Goal: Task Accomplishment & Management: Use online tool/utility

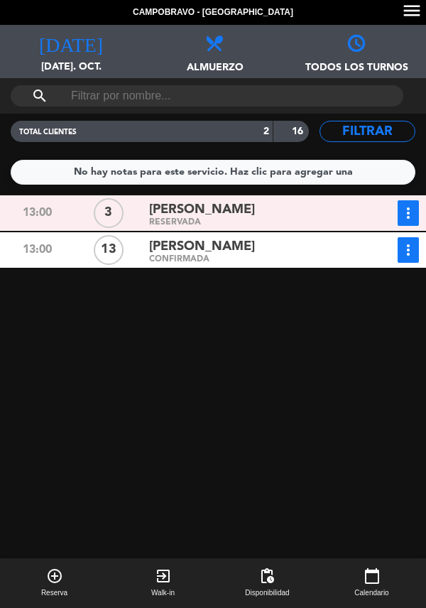
click at [263, 257] on div "CONFIRMADA" at bounding box center [251, 259] width 204 height 6
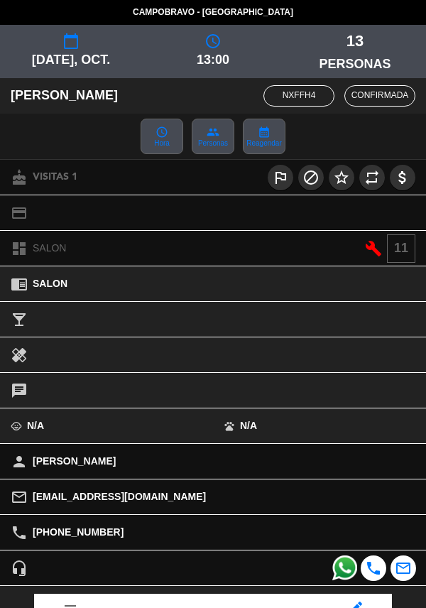
scroll to position [186, 0]
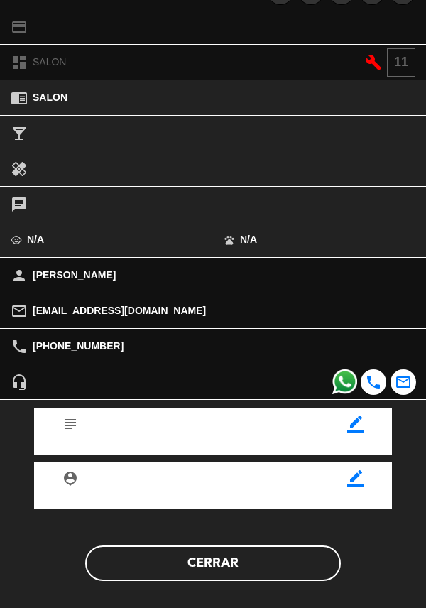
click at [228, 566] on button "Cerrar" at bounding box center [212, 562] width 255 height 35
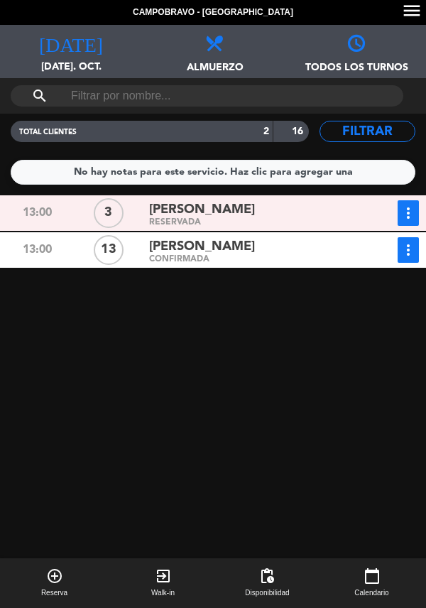
click at [417, 249] on button "more_vert" at bounding box center [407, 250] width 21 height 26
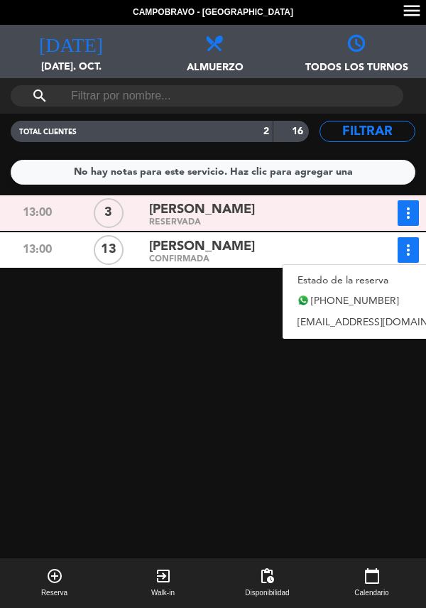
click at [324, 272] on link "Estado de la reserva" at bounding box center [381, 280] width 198 height 21
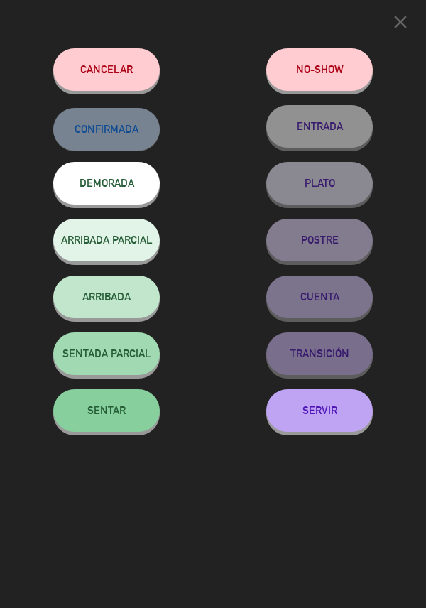
click at [120, 414] on span "SENTAR" at bounding box center [106, 410] width 38 height 12
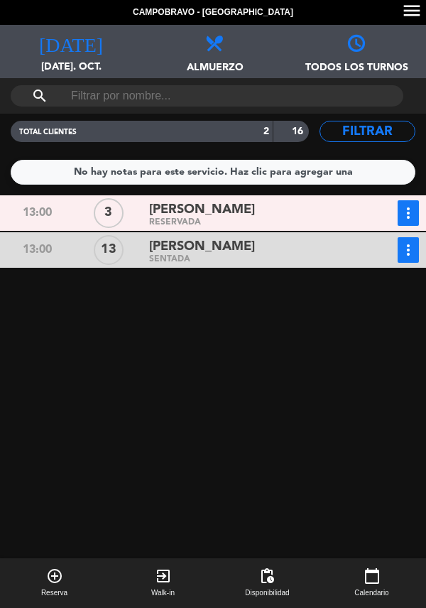
click at [271, 211] on div "[PERSON_NAME]" at bounding box center [251, 209] width 204 height 19
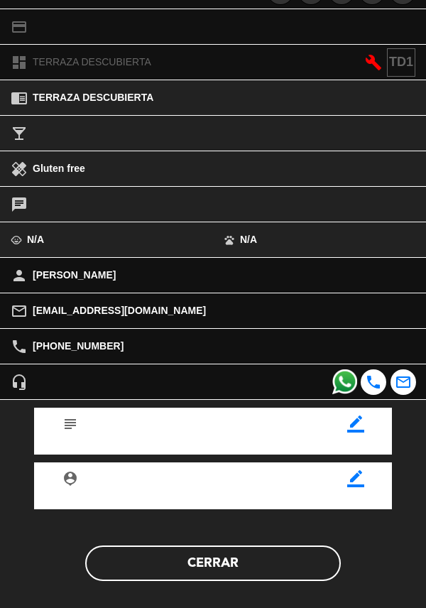
click at [227, 565] on button "Cerrar" at bounding box center [212, 562] width 255 height 35
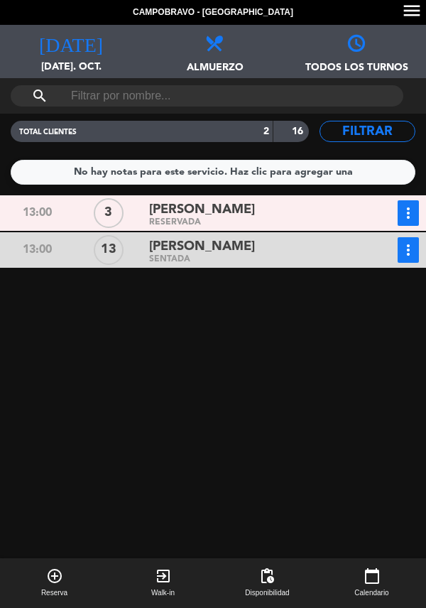
click at [417, 213] on button "more_vert" at bounding box center [407, 213] width 21 height 26
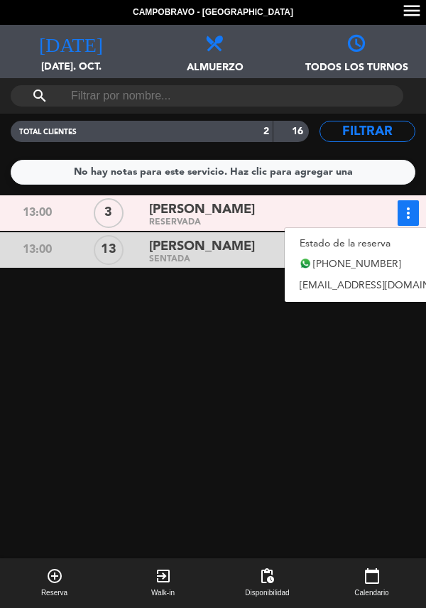
click at [331, 235] on link "Estado de la reserva" at bounding box center [384, 243] width 198 height 21
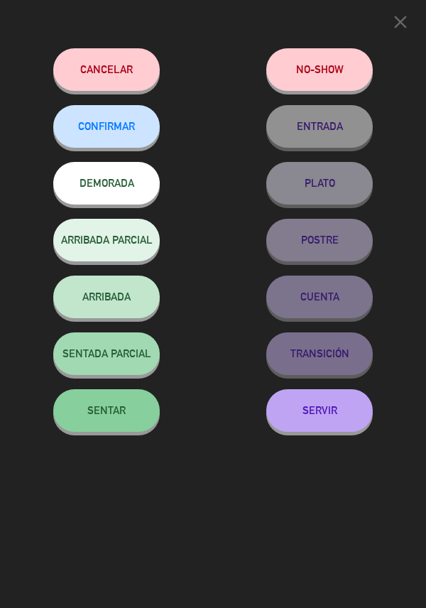
click at [95, 414] on span "SENTAR" at bounding box center [106, 410] width 38 height 12
